Goal: Task Accomplishment & Management: Manage account settings

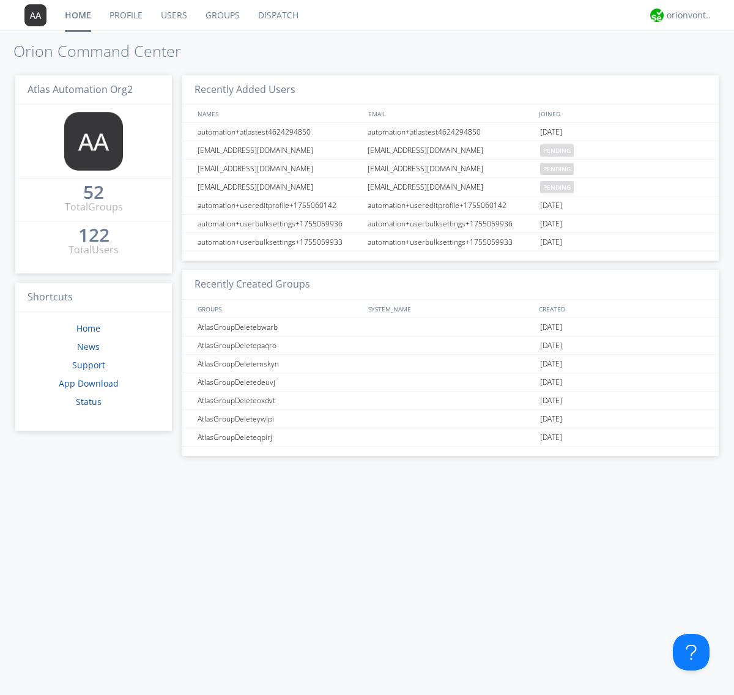
click at [221, 15] on link "Groups" at bounding box center [222, 15] width 53 height 31
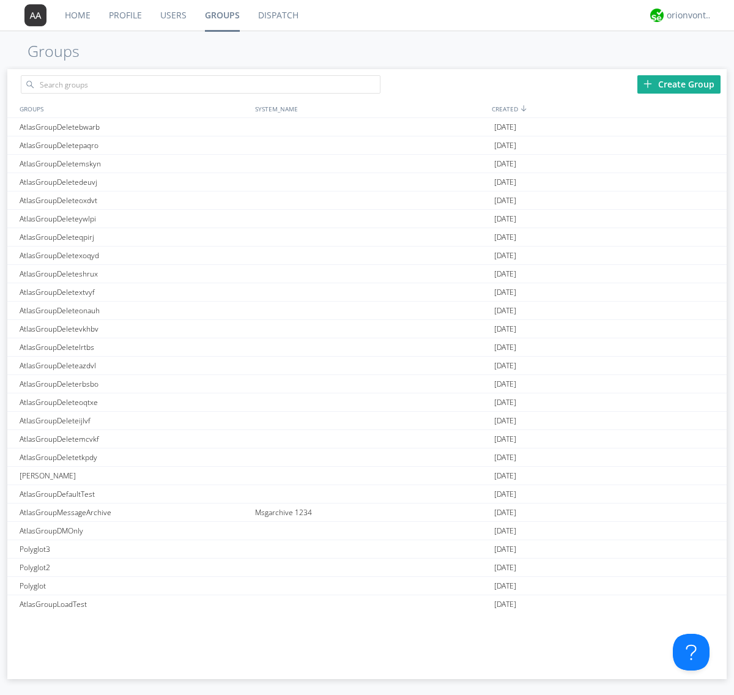
click at [679, 84] on div "Create Group" at bounding box center [678, 84] width 83 height 18
click at [221, 15] on link "Groups" at bounding box center [222, 15] width 53 height 31
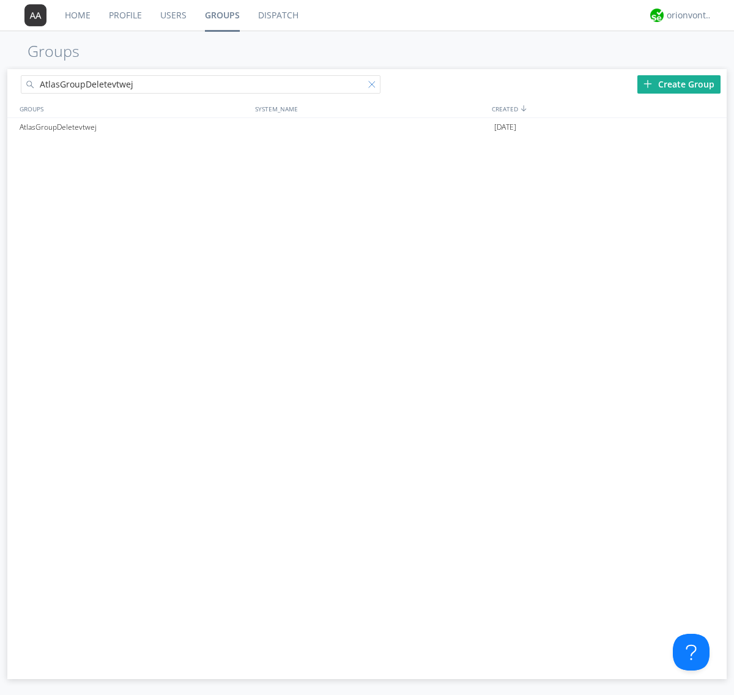
type input "AtlasGroupDeletevtwej"
click at [374, 86] on div at bounding box center [374, 87] width 12 height 12
type input "AtlasGroupDeletevtwej"
click at [134, 127] on div "AtlasGroupDeletevtwej" at bounding box center [134, 127] width 235 height 18
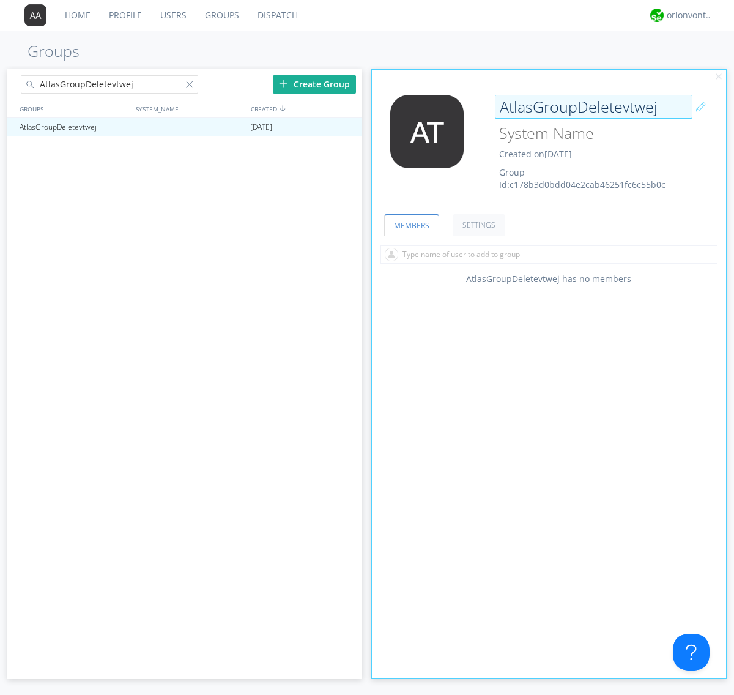
click at [548, 146] on div "AtlasGroupDeletevtwej Created on [DATE] Group Id: c178b3d0bdd04e2cab46251fc6c55…" at bounding box center [578, 143] width 177 height 96
click at [593, 106] on input "AtlasGroupDeletevtwej" at bounding box center [593, 107] width 197 height 24
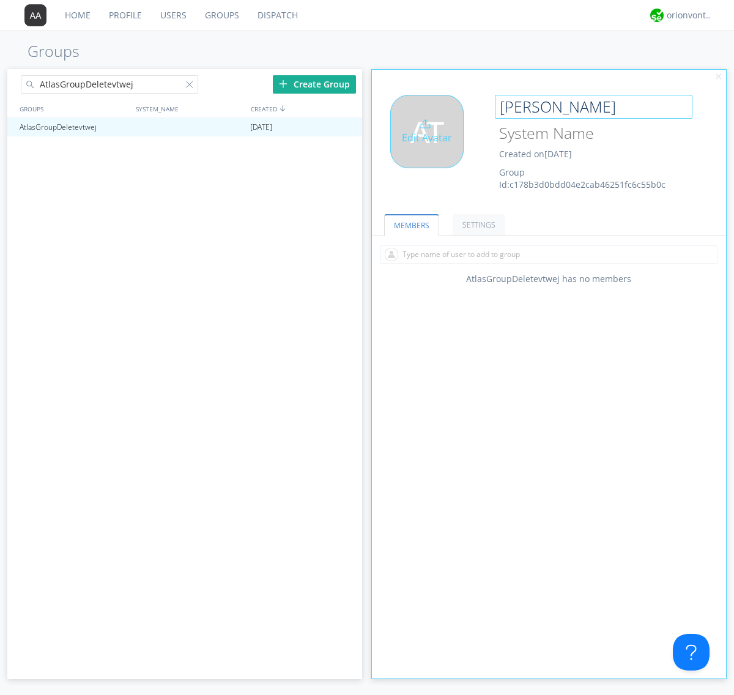
type input "[PERSON_NAME]"
click at [430, 146] on div "Edit Avatar" at bounding box center [426, 131] width 73 height 73
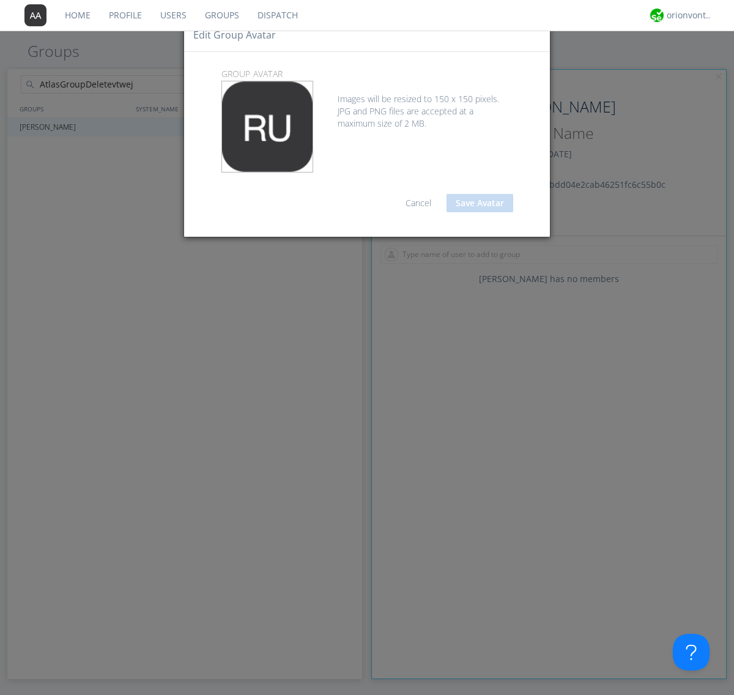
type input "C:\fakepath\selenium.png"
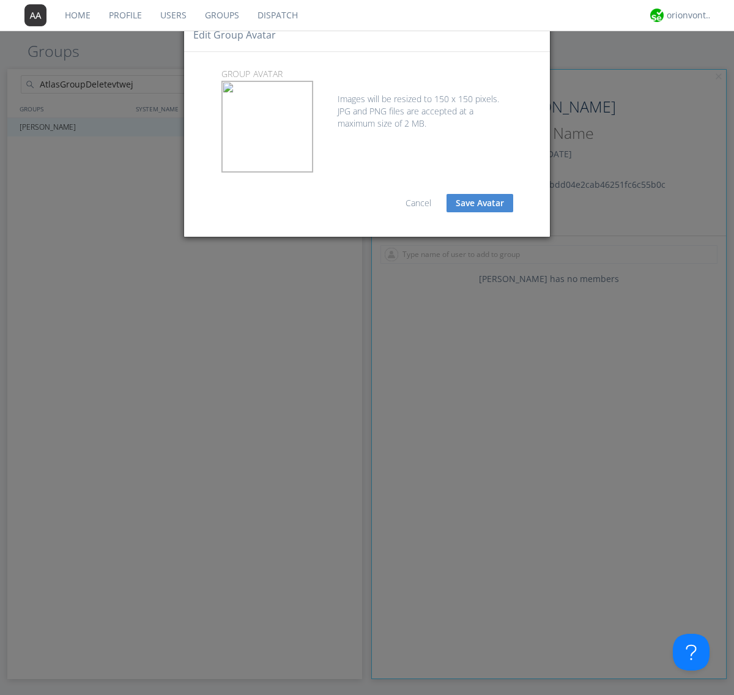
click at [479, 203] on button "Save Avatar" at bounding box center [479, 203] width 67 height 18
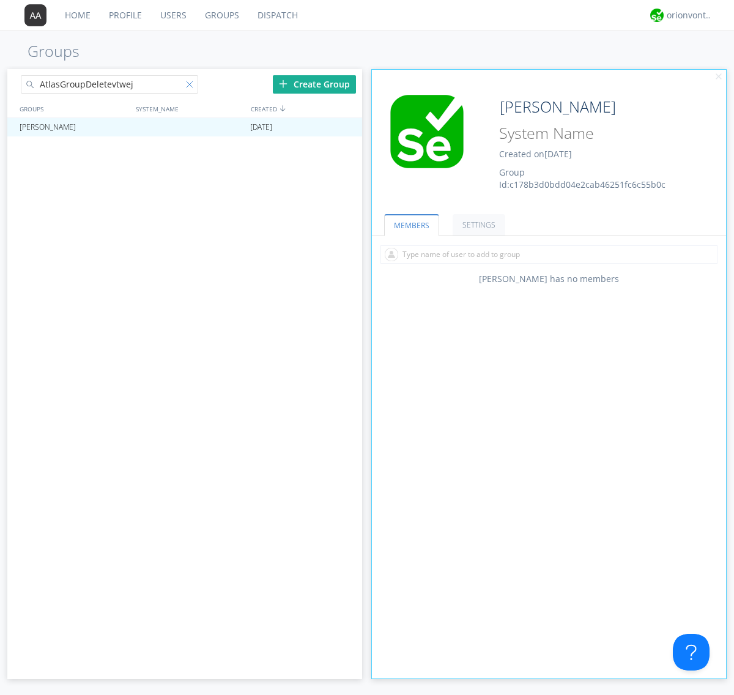
click at [191, 86] on div at bounding box center [192, 87] width 12 height 12
type input "[PERSON_NAME]"
click at [346, 127] on div at bounding box center [347, 127] width 12 height 10
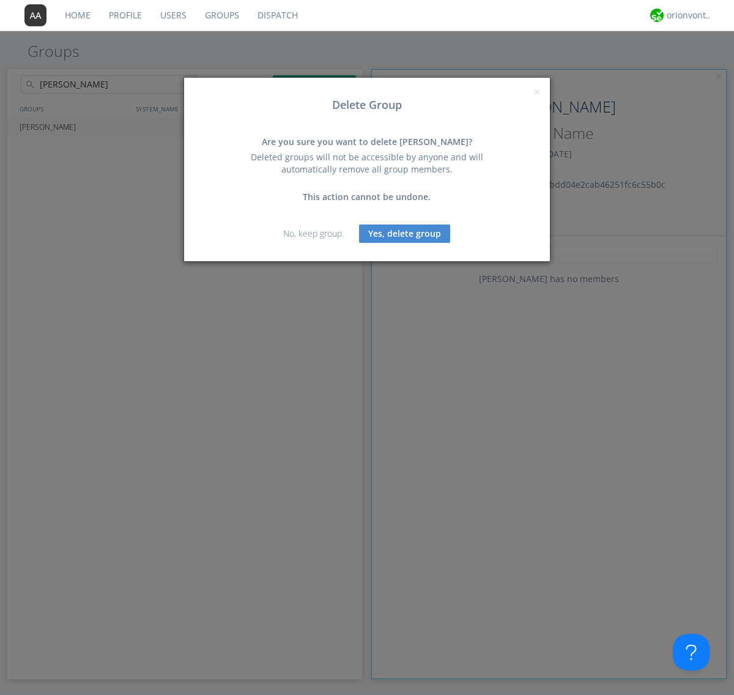
click at [405, 233] on button "Yes, delete group" at bounding box center [404, 233] width 91 height 18
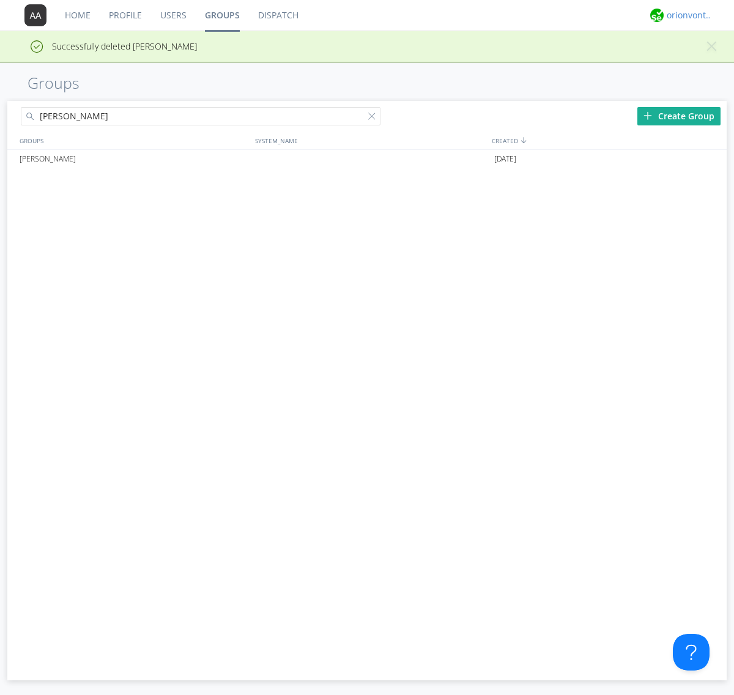
click at [686, 15] on div "orionvontas+atlas+automation+org2" at bounding box center [689, 15] width 46 height 12
